Goal: Find specific page/section: Find specific page/section

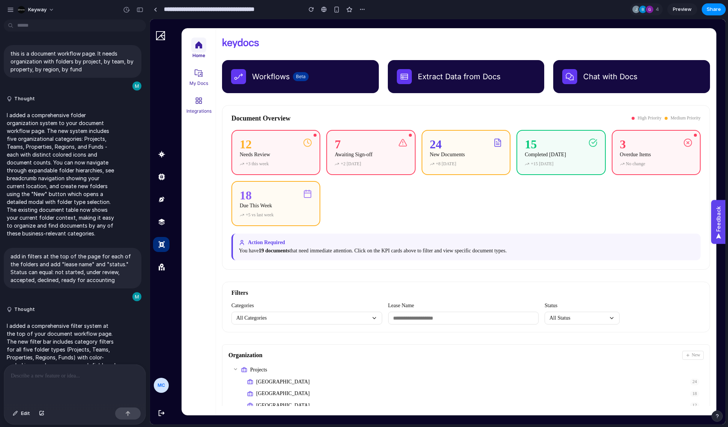
scroll to position [254, 0]
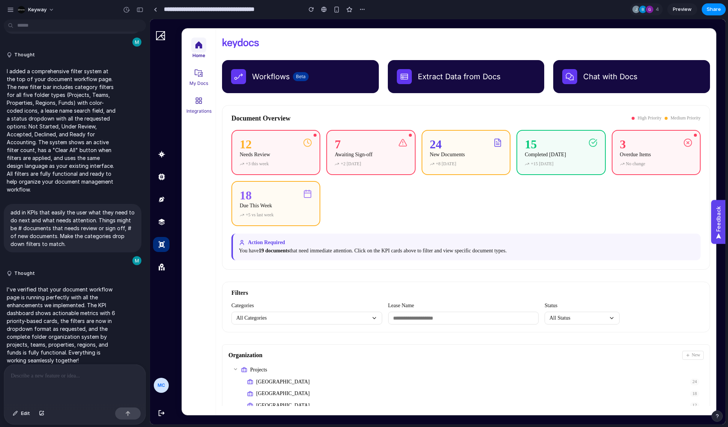
click at [473, 179] on div "12 Needs Review +3 this week 7 Awaiting Sign-off +2 today 24 New Documents +8 t…" at bounding box center [465, 178] width 469 height 96
drag, startPoint x: 514, startPoint y: 288, endPoint x: 505, endPoint y: 305, distance: 18.3
click at [514, 289] on div "Filters Categories All Categories Lease Name Status All Status" at bounding box center [466, 306] width 488 height 51
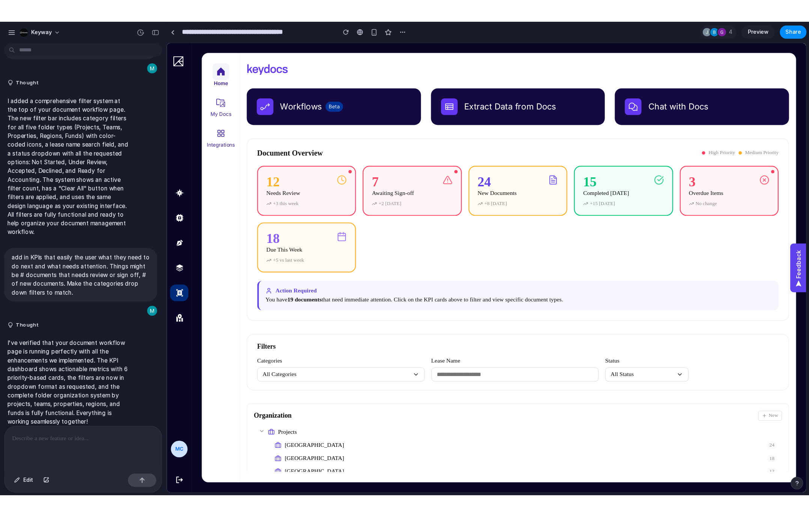
scroll to position [223, 0]
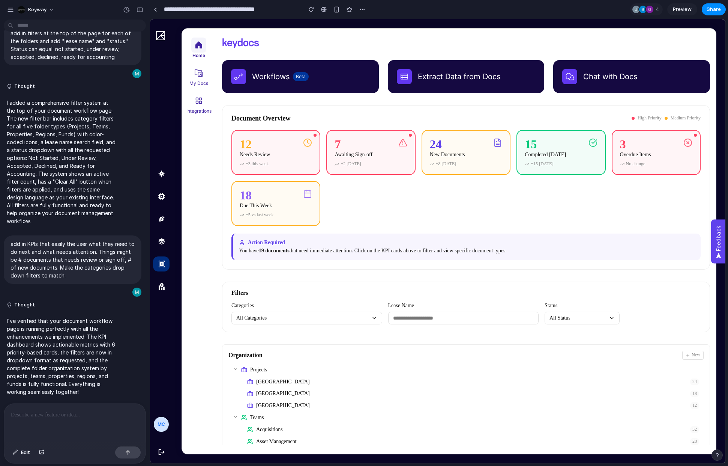
click at [307, 392] on span "Brooklyn Heights" at bounding box center [471, 393] width 431 height 6
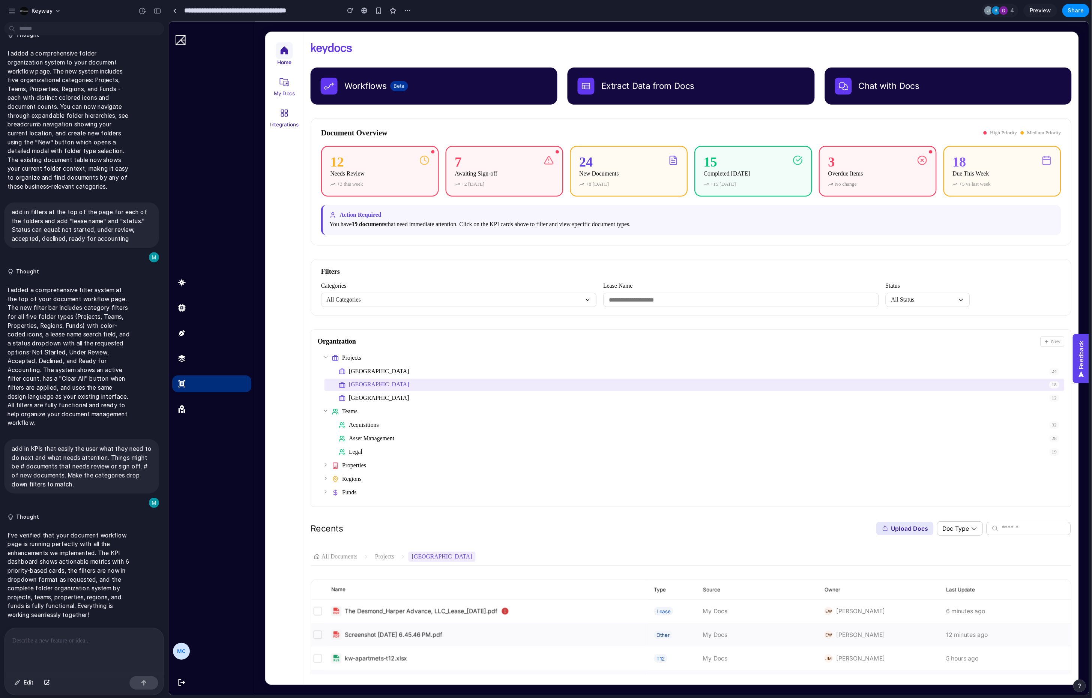
scroll to position [0, 0]
